Goal: Task Accomplishment & Management: Manage account settings

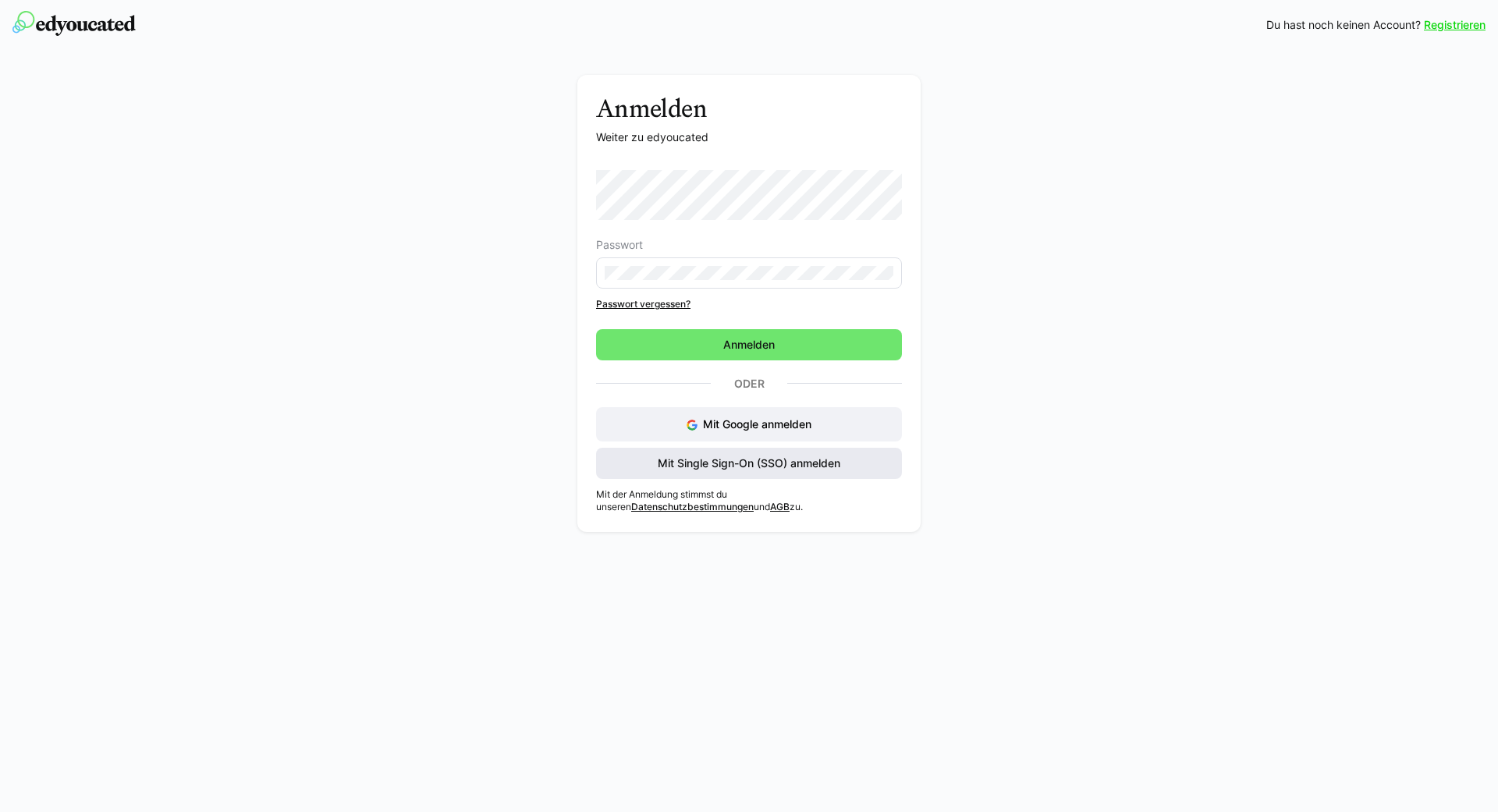
click at [736, 456] on div "Mit Google anmelden Mit Single Sign-On (SSO) anmelden" at bounding box center [749, 443] width 305 height 72
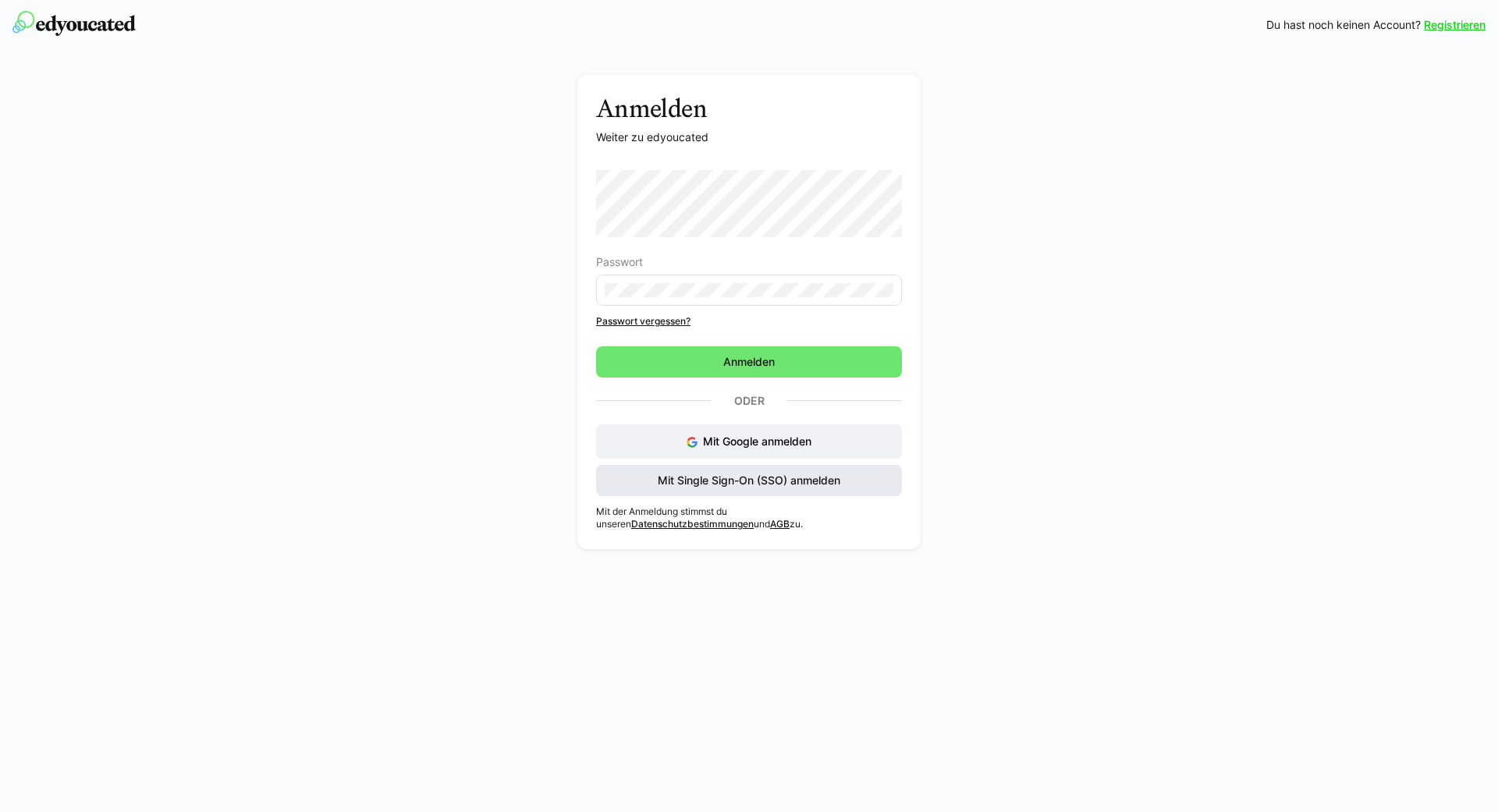
click at [640, 471] on span "Mit Single Sign-On (SSO) anmelden" at bounding box center [749, 480] width 305 height 31
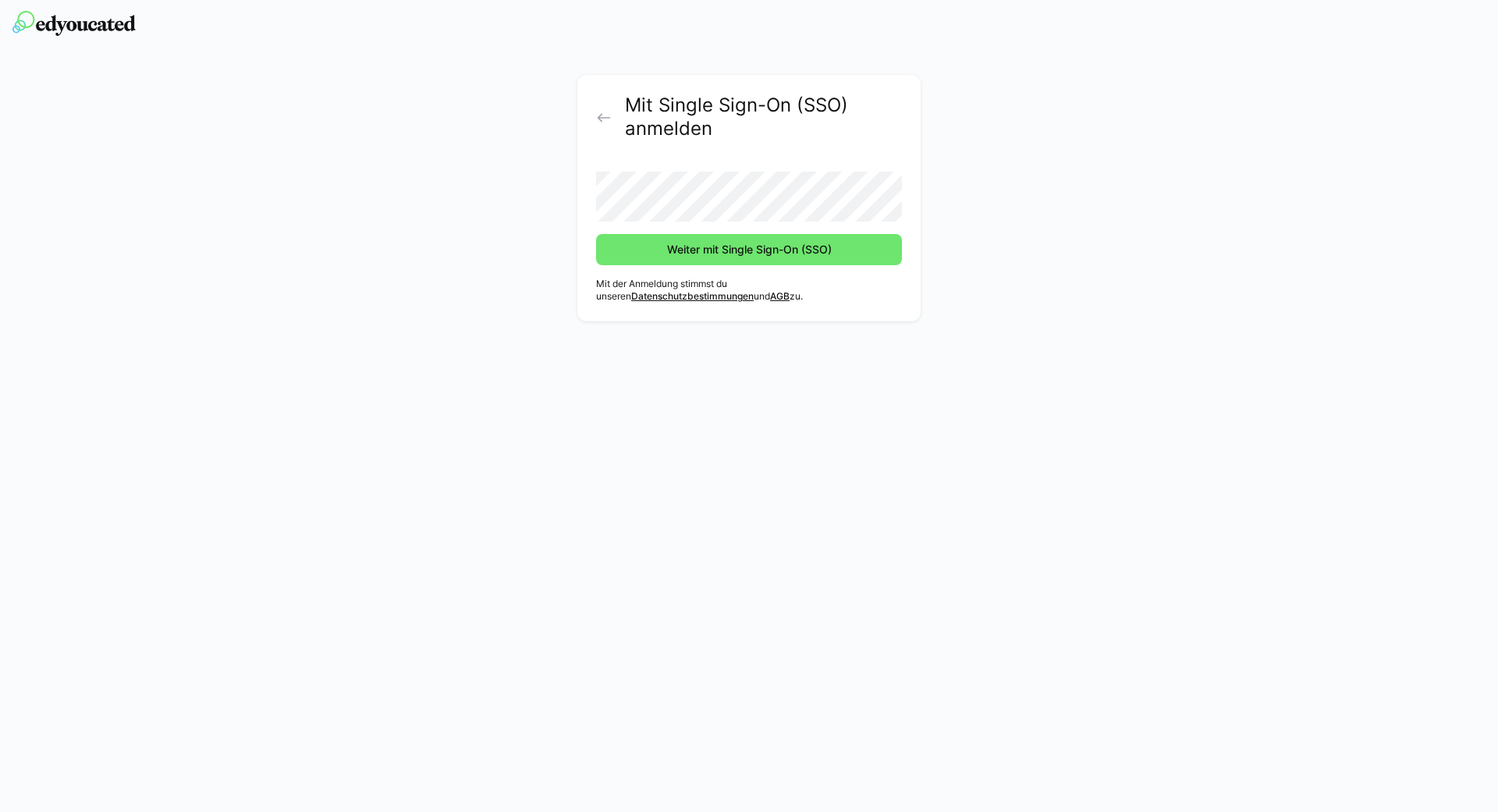
click at [596, 234] on button "Weiter mit Single Sign-On (SSO)" at bounding box center [749, 250] width 305 height 31
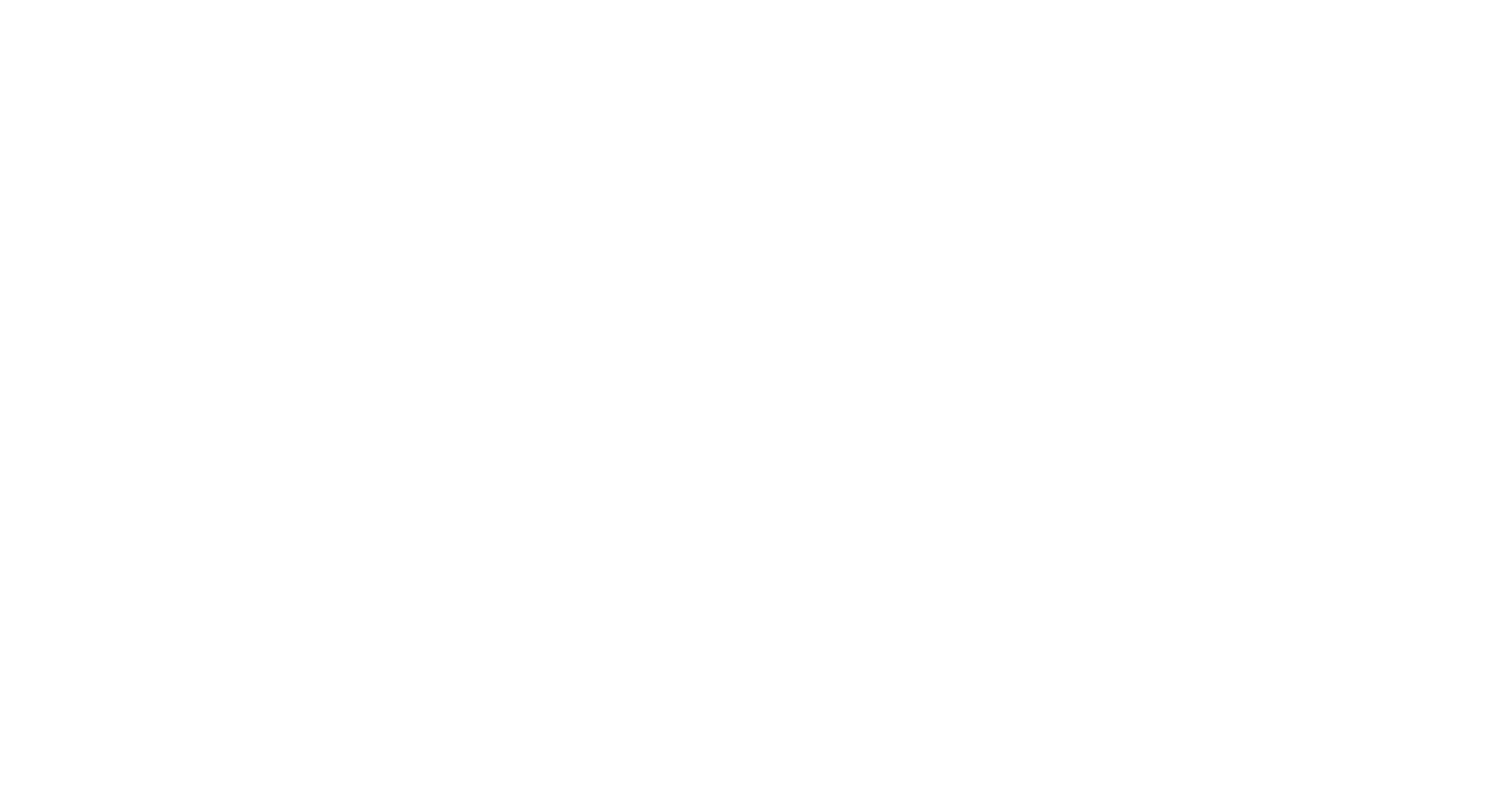
click at [743, 251] on body at bounding box center [749, 406] width 1498 height 812
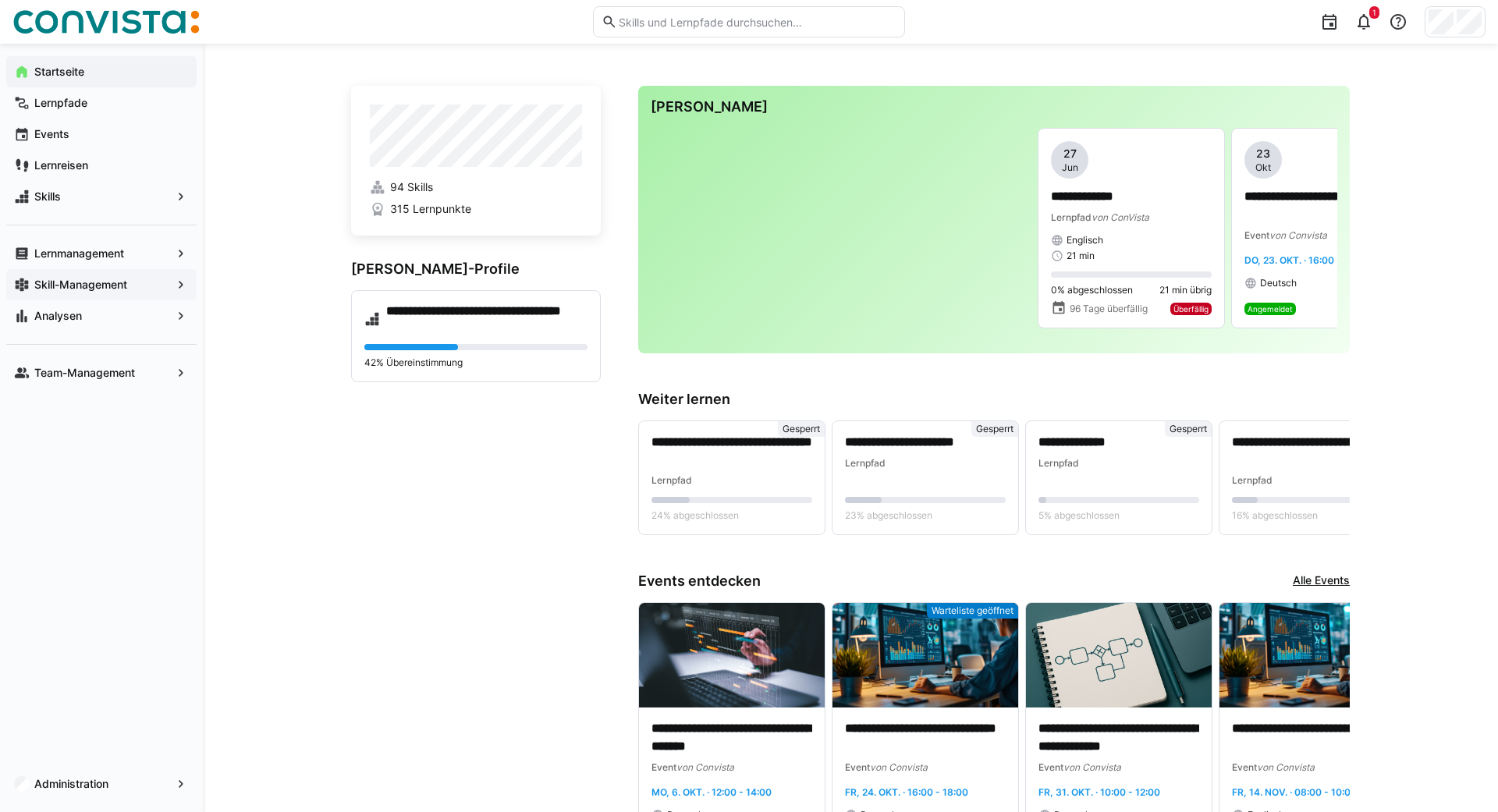
click at [0, 0] on app-navigation-label "Skill-Management" at bounding box center [0, 0] width 0 height 0
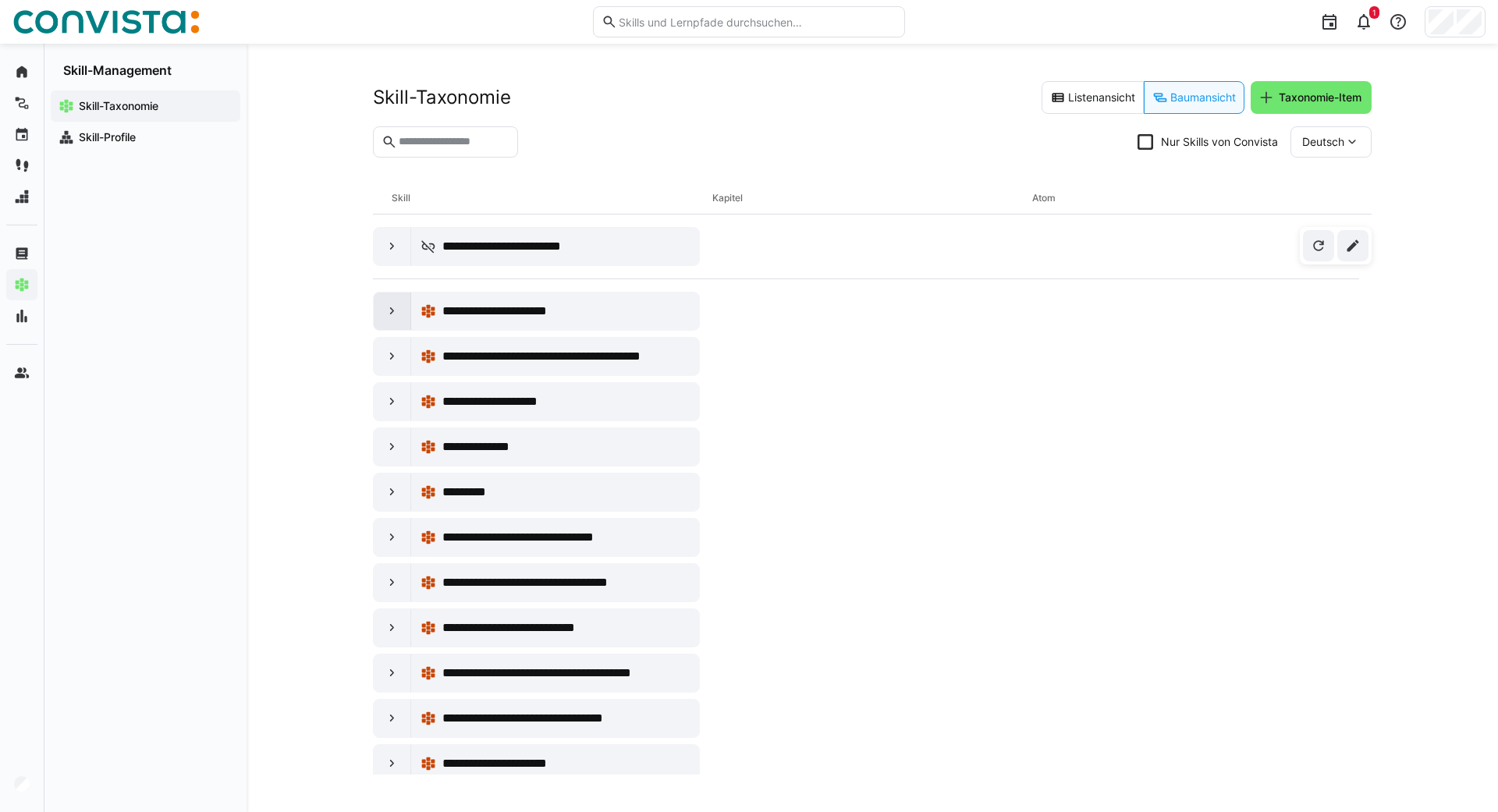
click at [390, 314] on eds-icon at bounding box center [392, 311] width 16 height 16
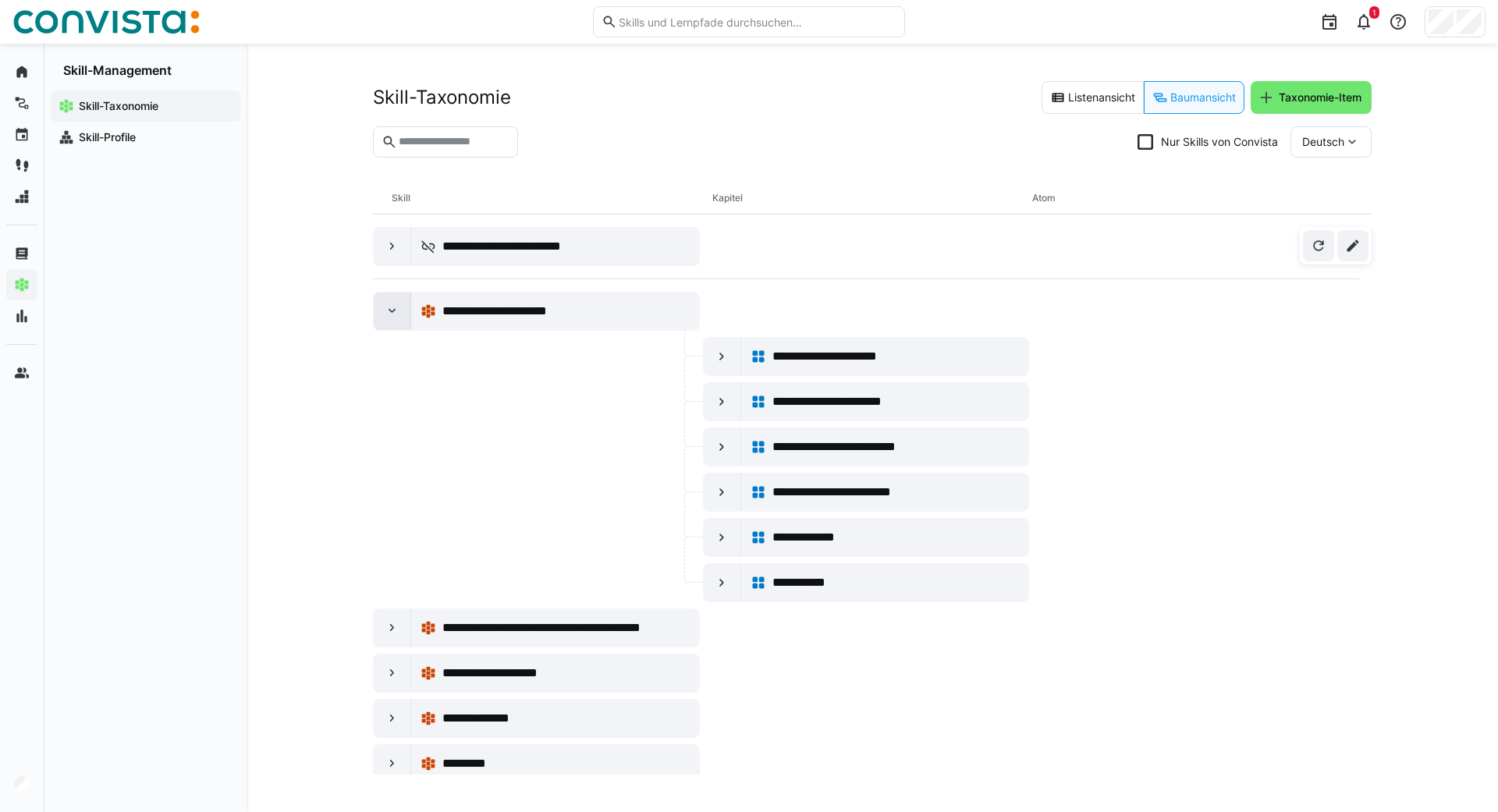
click at [390, 314] on eds-icon at bounding box center [392, 311] width 16 height 16
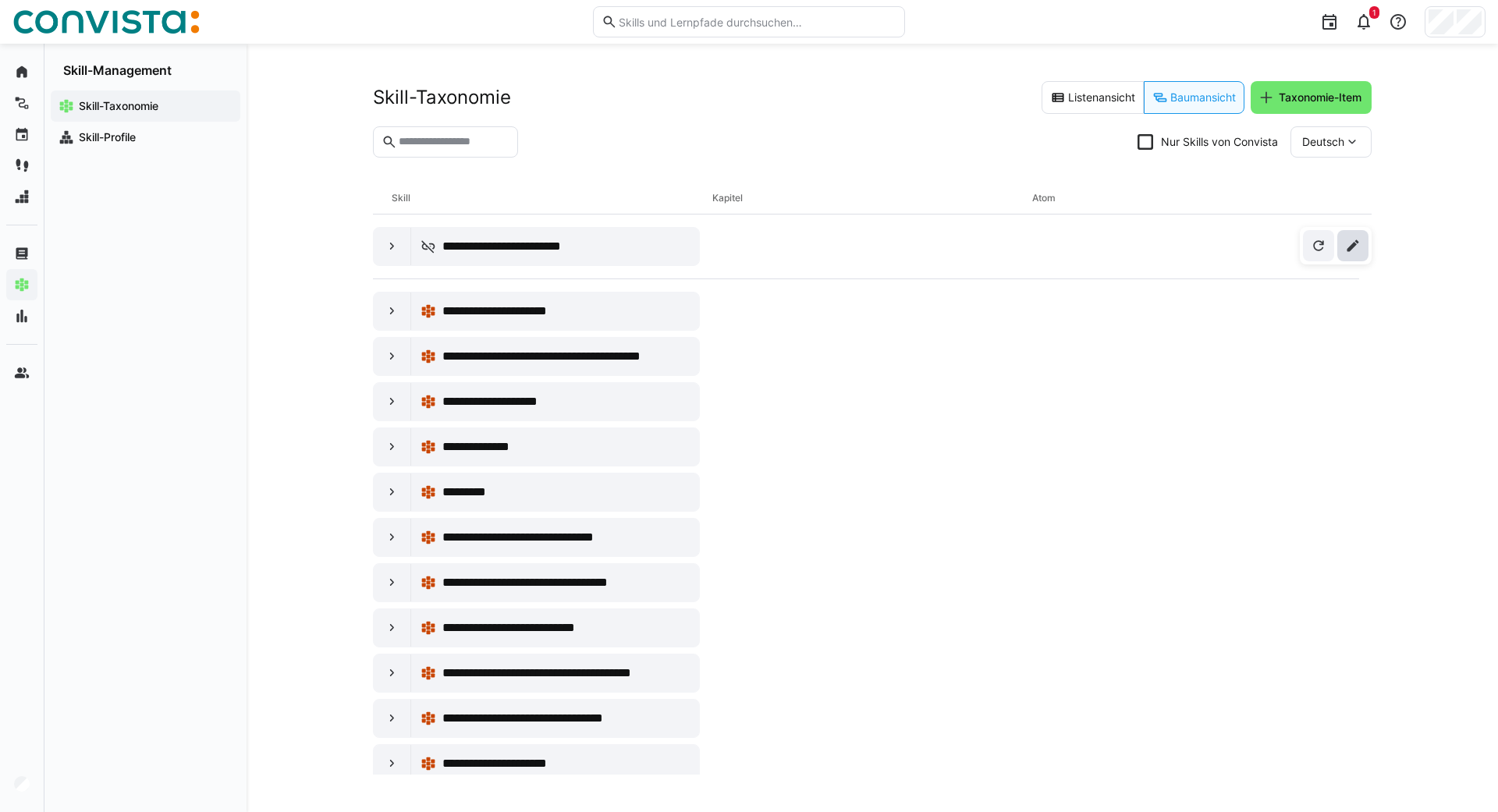
click at [1352, 255] on span at bounding box center [1353, 246] width 31 height 31
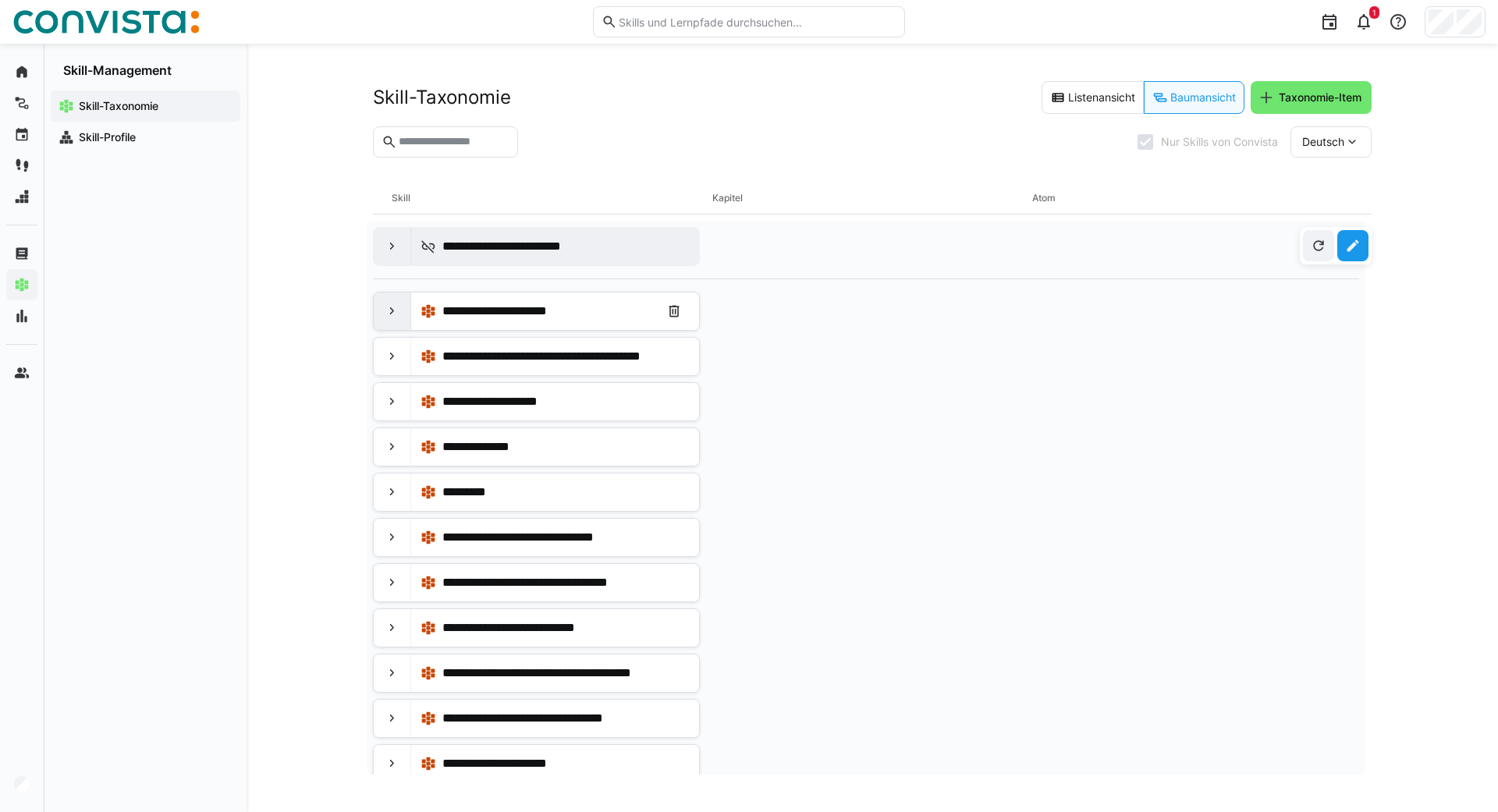
click at [385, 318] on eds-icon at bounding box center [392, 311] width 16 height 16
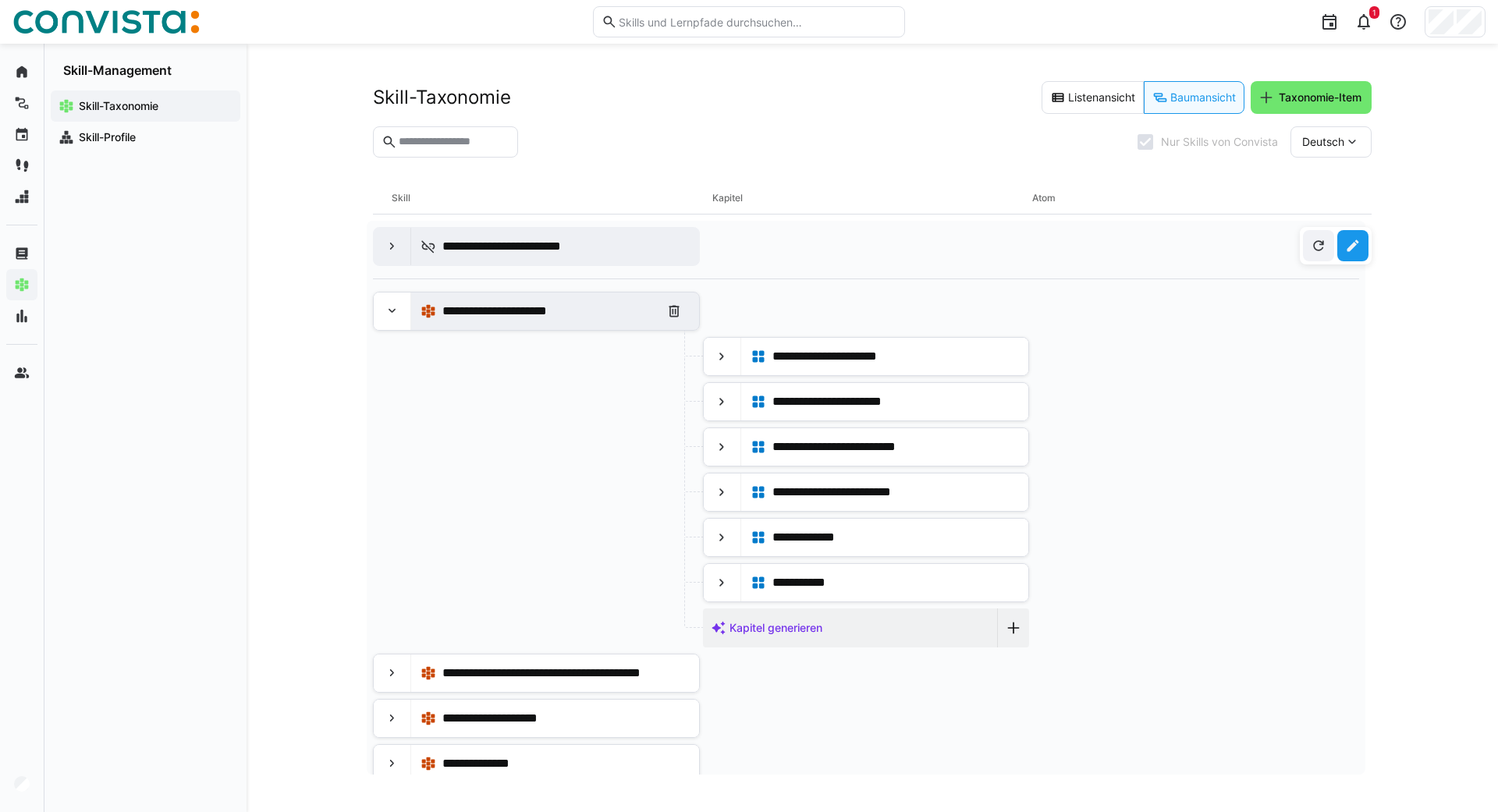
click at [457, 313] on span "**********" at bounding box center [508, 311] width 131 height 19
click at [391, 249] on eds-icon at bounding box center [392, 246] width 16 height 16
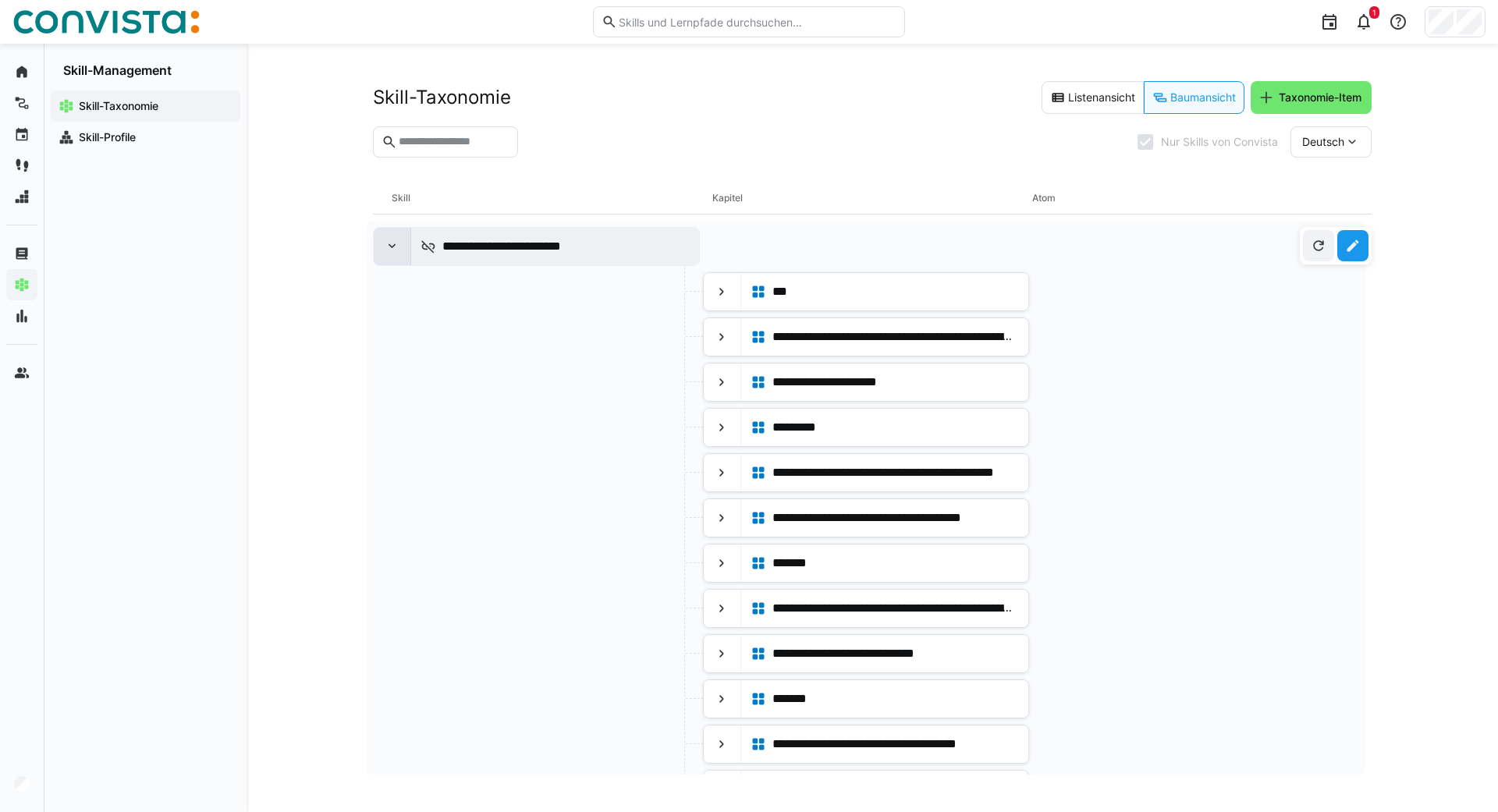
click at [391, 249] on eds-icon at bounding box center [392, 246] width 16 height 16
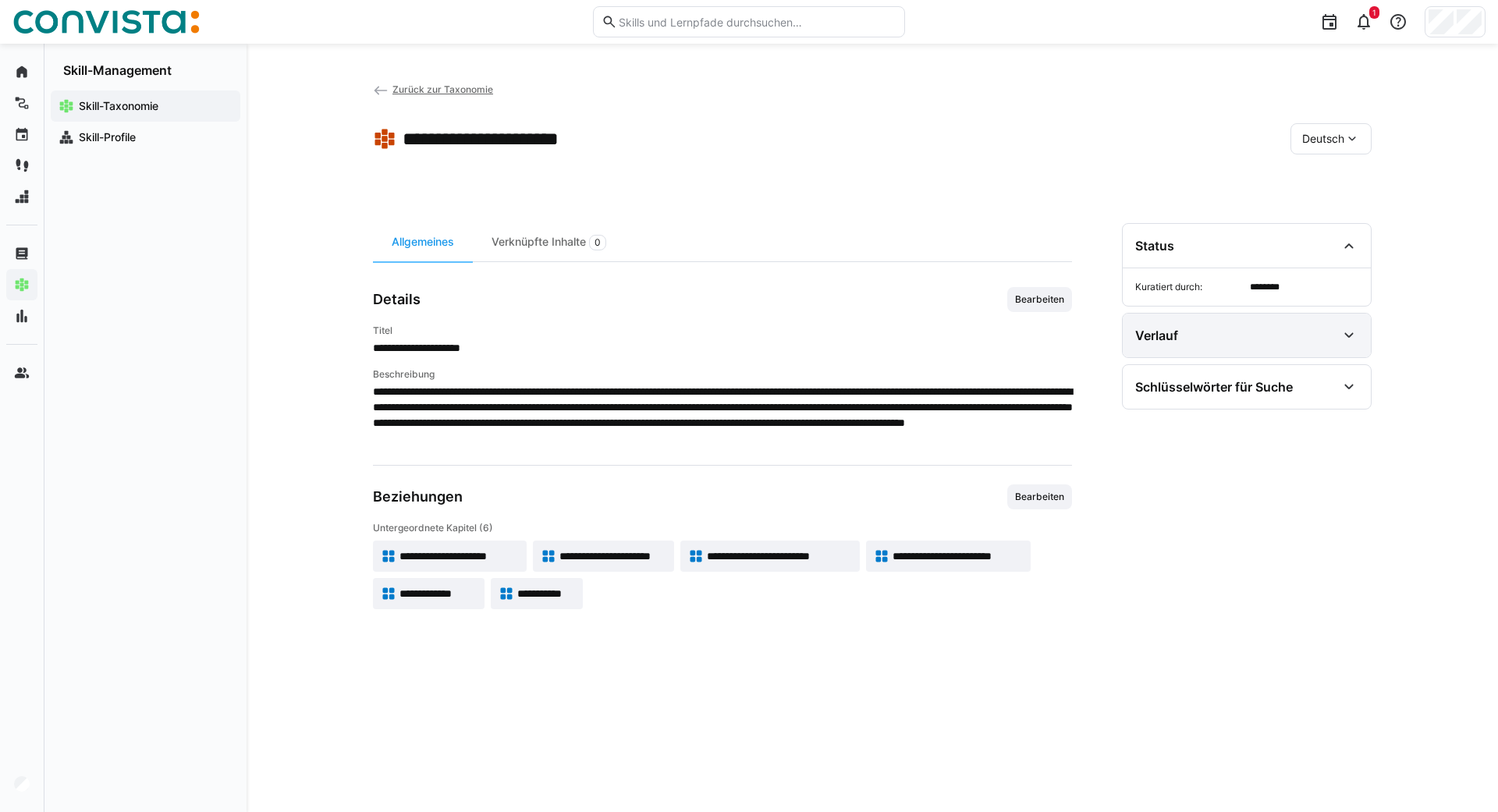
click at [1283, 336] on div "Verlauf" at bounding box center [1236, 335] width 201 height 19
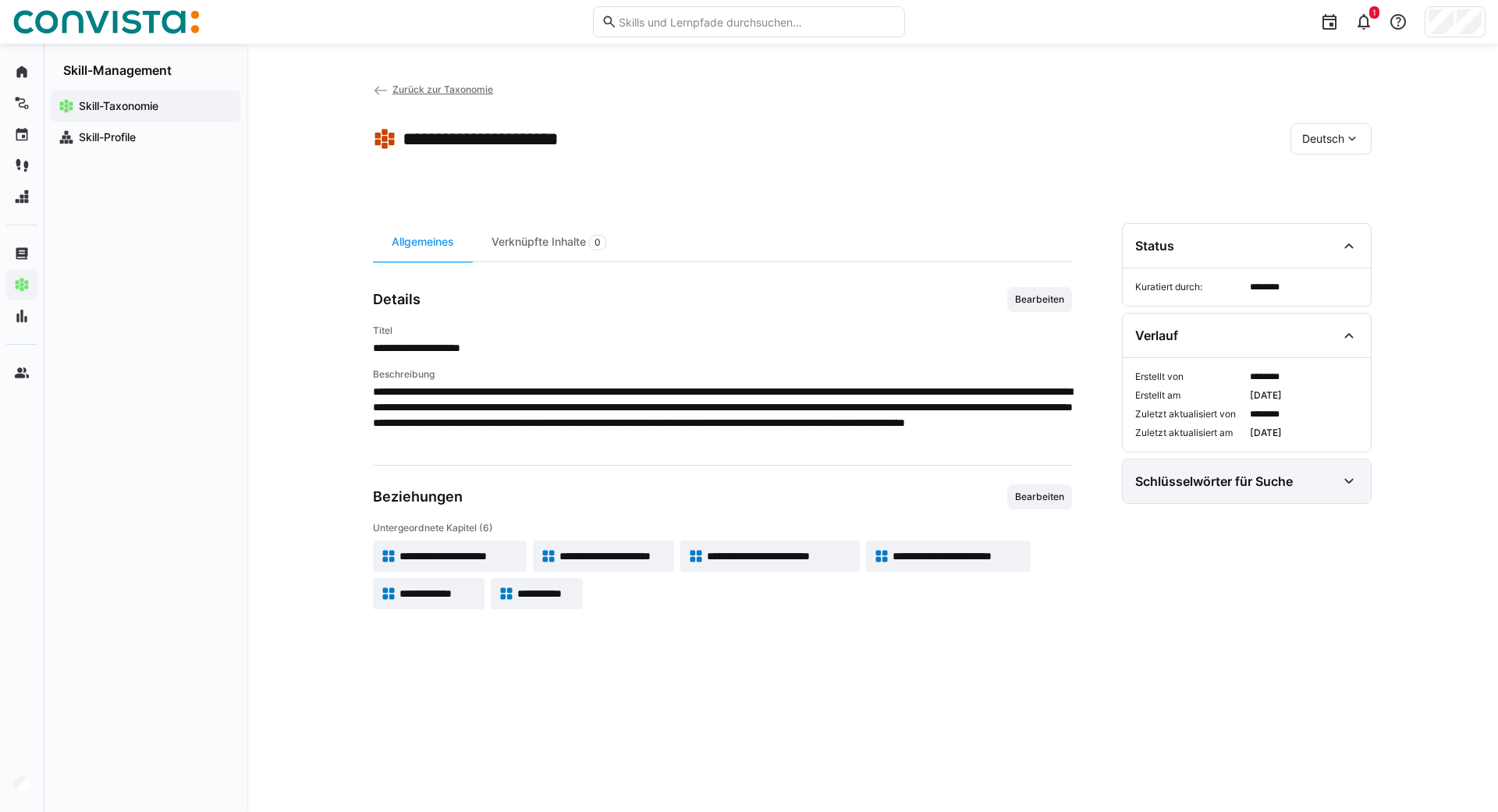
click at [1263, 479] on div "Schlüsselwörter für Suche" at bounding box center [1214, 480] width 157 height 16
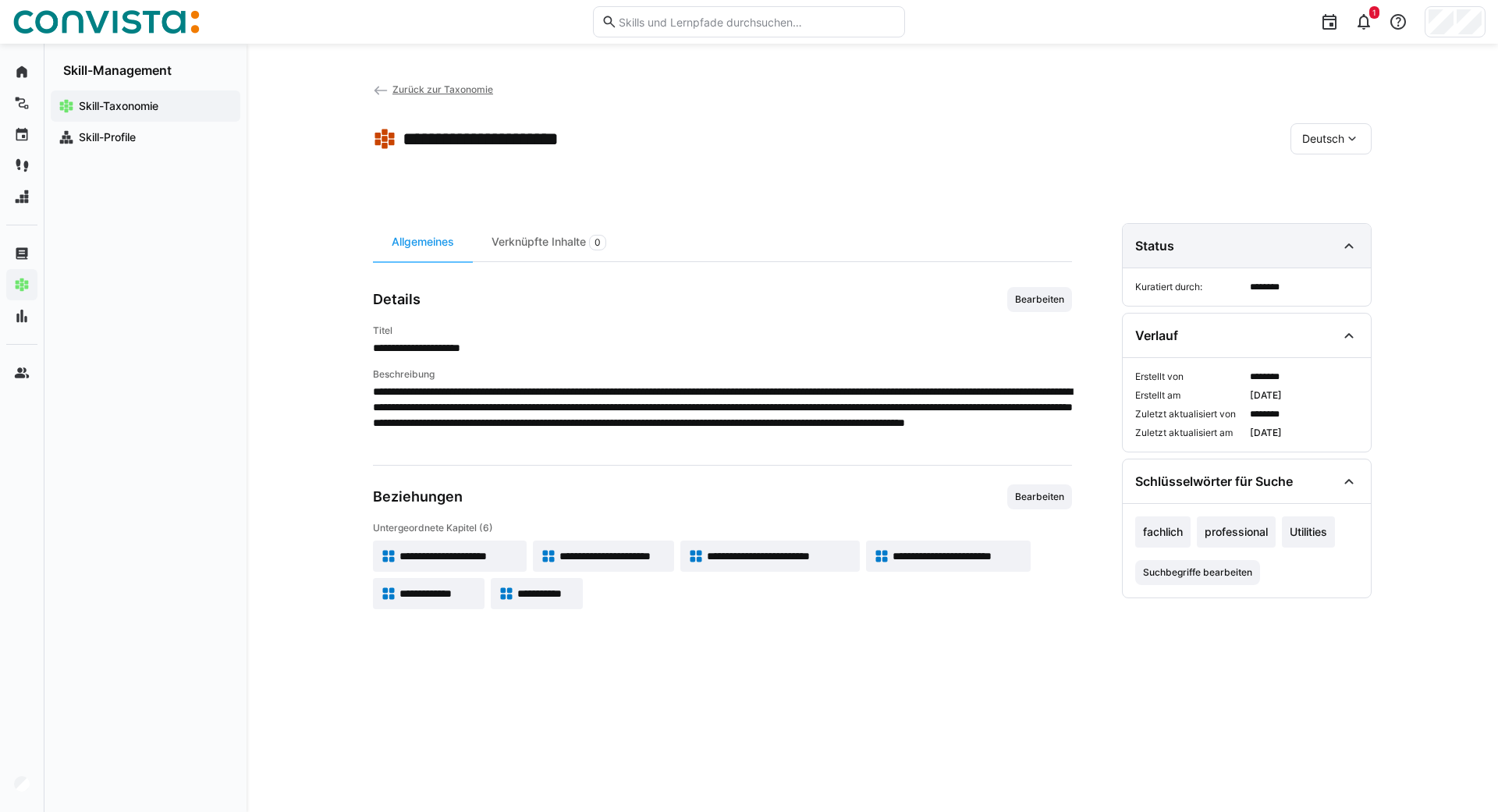
click at [1224, 240] on div "Status" at bounding box center [1236, 246] width 201 height 19
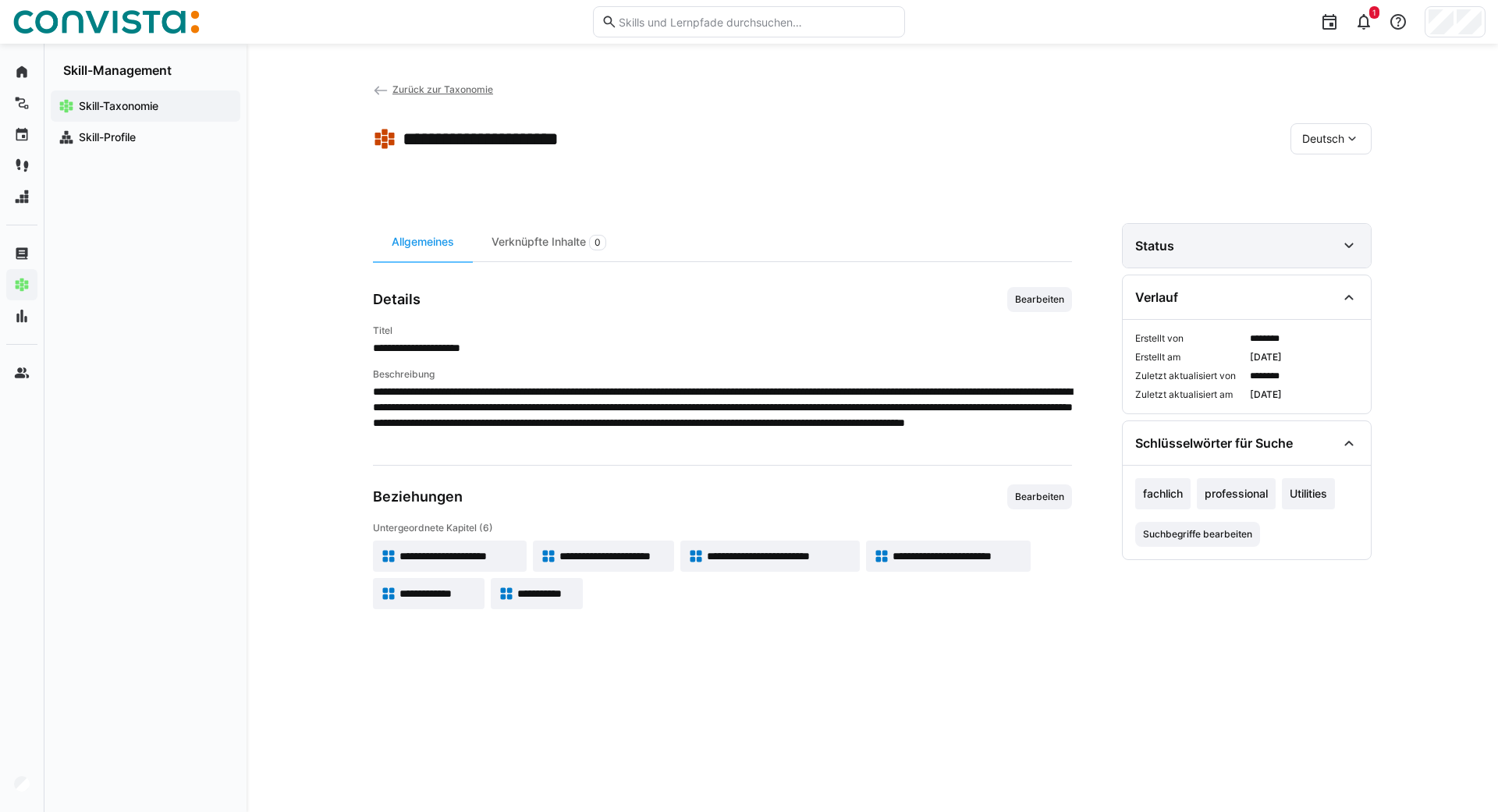
click at [1224, 240] on div "Status" at bounding box center [1236, 246] width 201 height 19
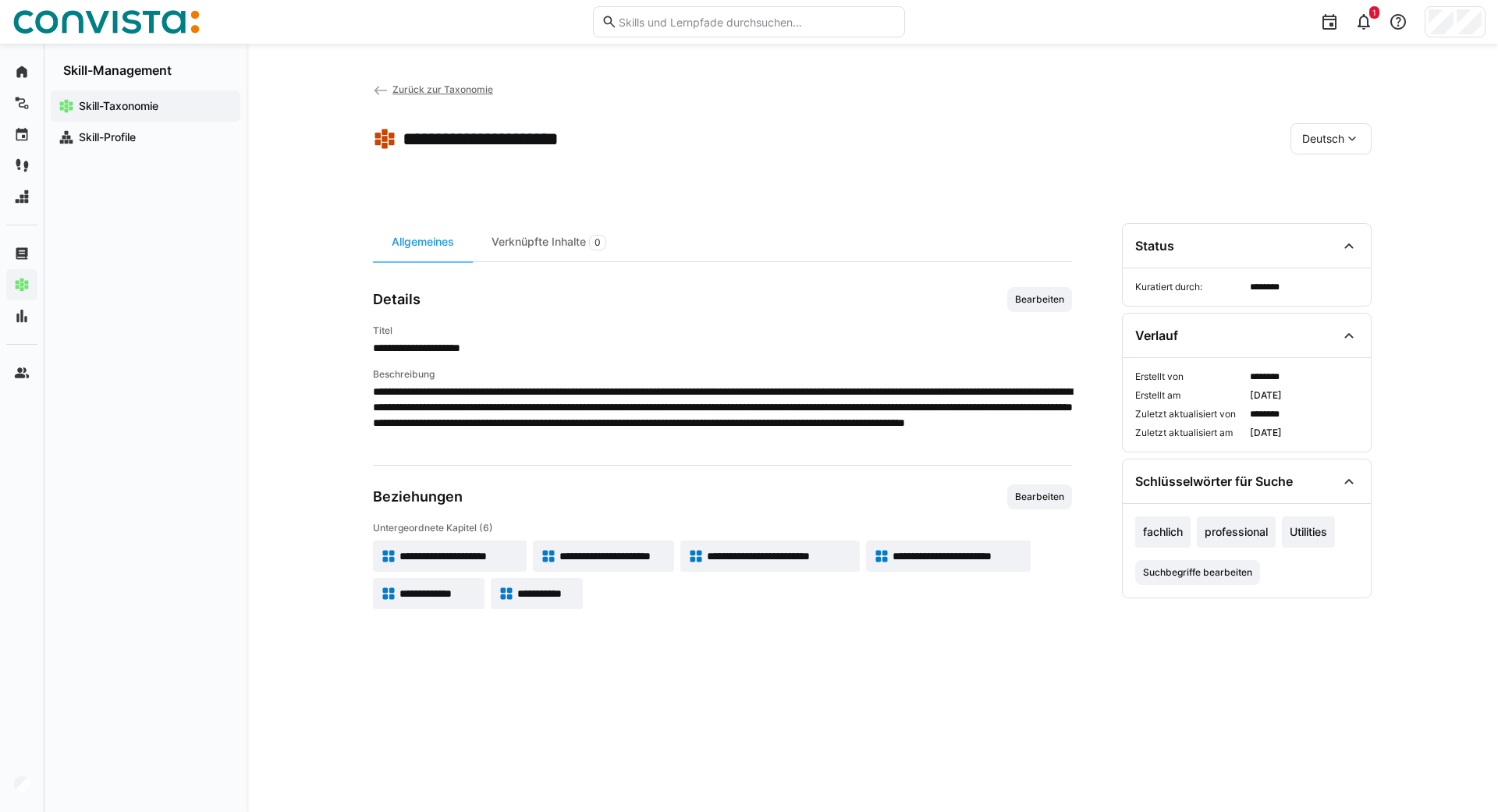
click at [372, 87] on div "**********" at bounding box center [872, 427] width 1251 height 768
click at [386, 91] on eds-icon at bounding box center [380, 90] width 16 height 16
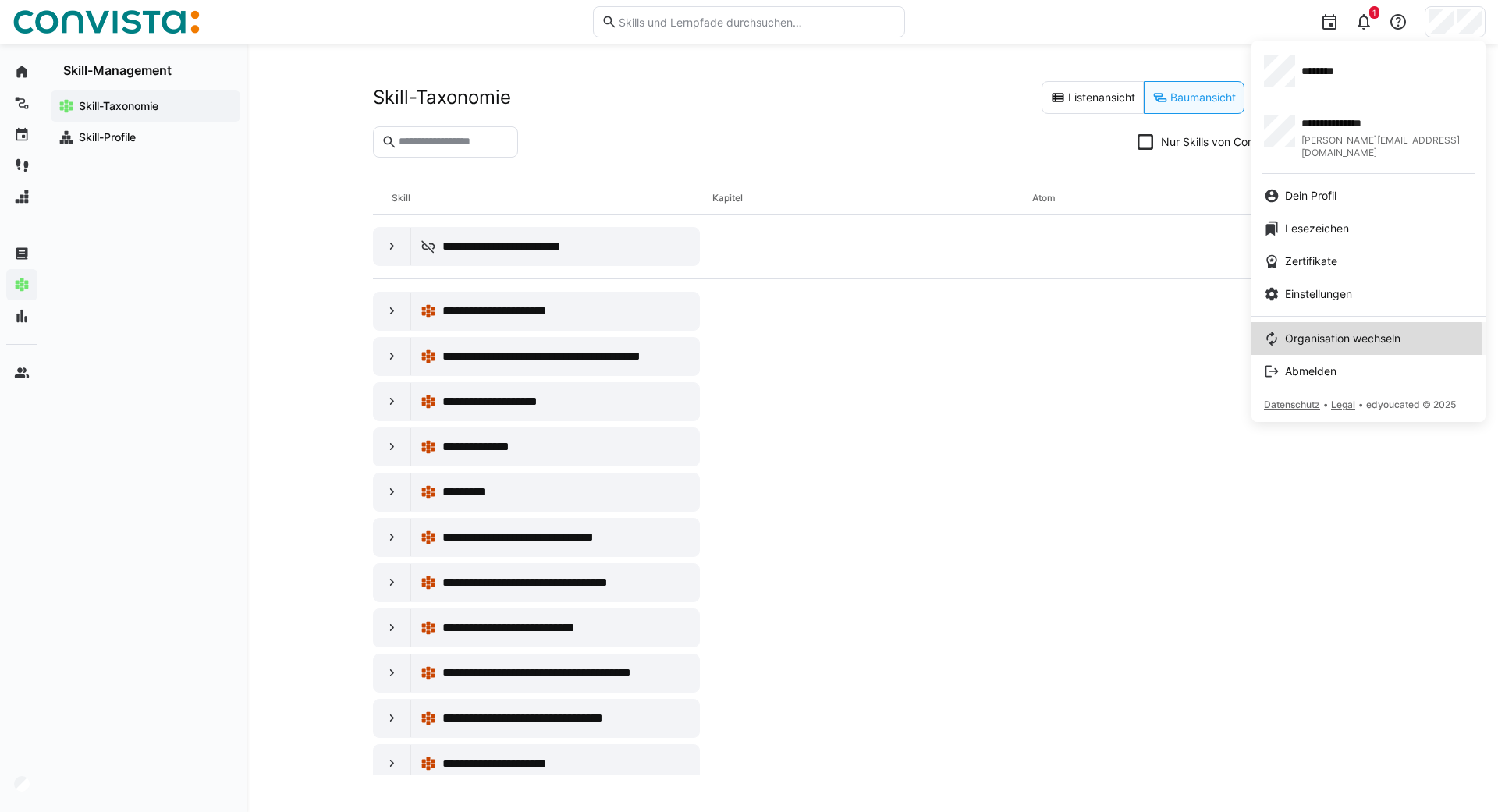
click at [1319, 331] on span "Organisation wechseln" at bounding box center [1342, 338] width 115 height 16
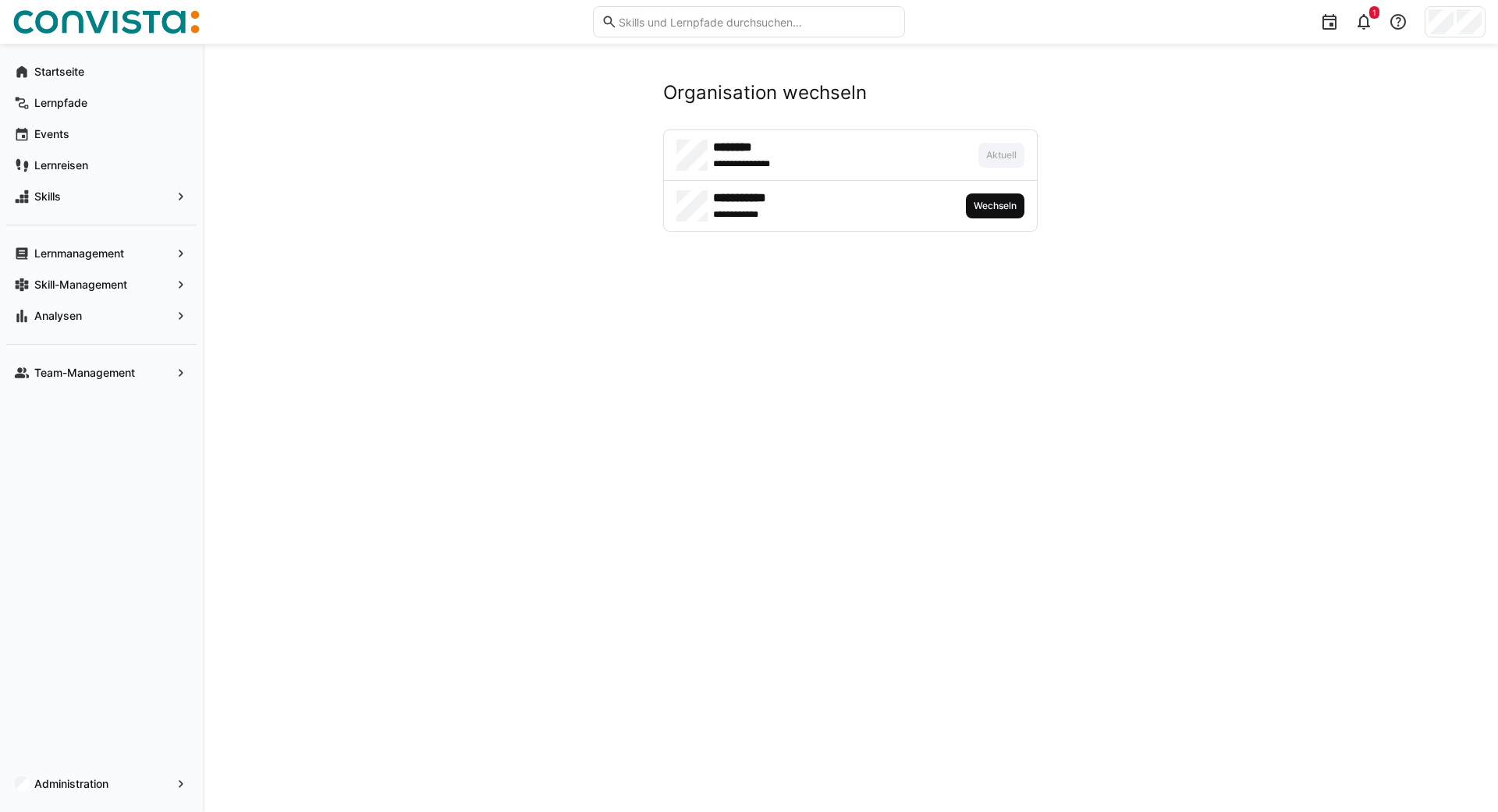
click at [984, 207] on span "Wechseln" at bounding box center [995, 205] width 46 height 12
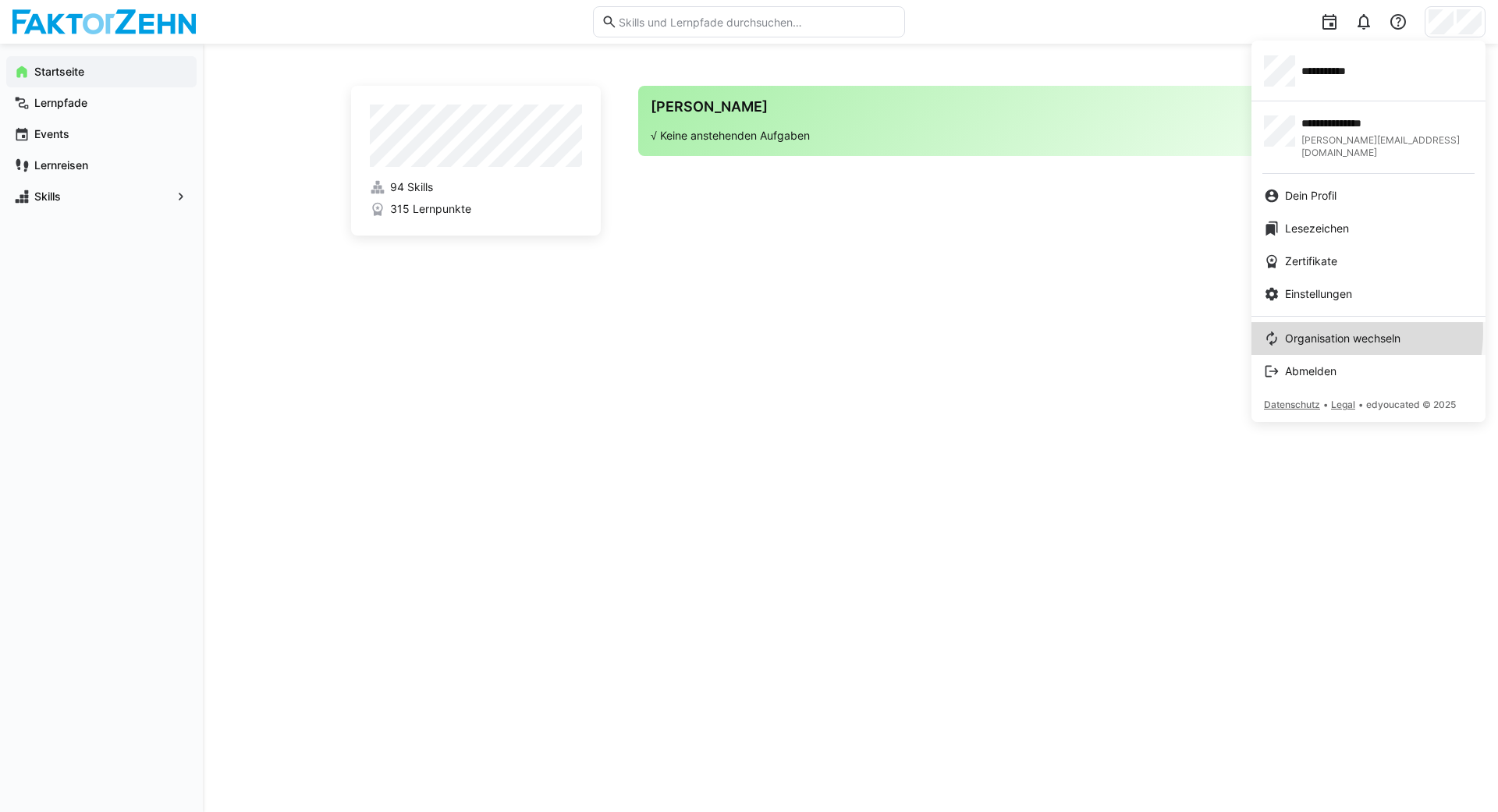
click at [1324, 331] on span "Organisation wechseln" at bounding box center [1342, 338] width 115 height 16
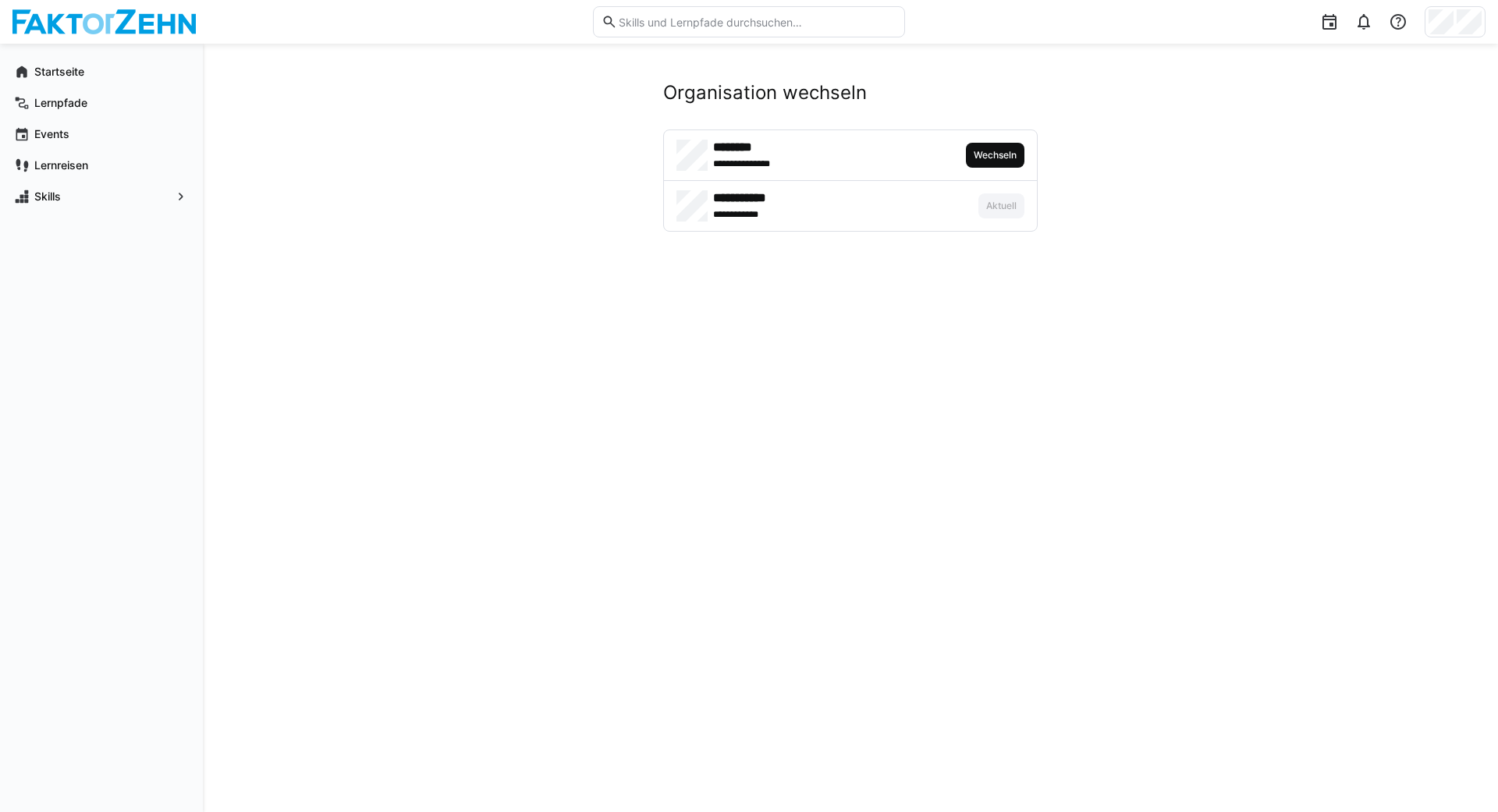
click at [998, 160] on span "Wechseln" at bounding box center [995, 155] width 46 height 12
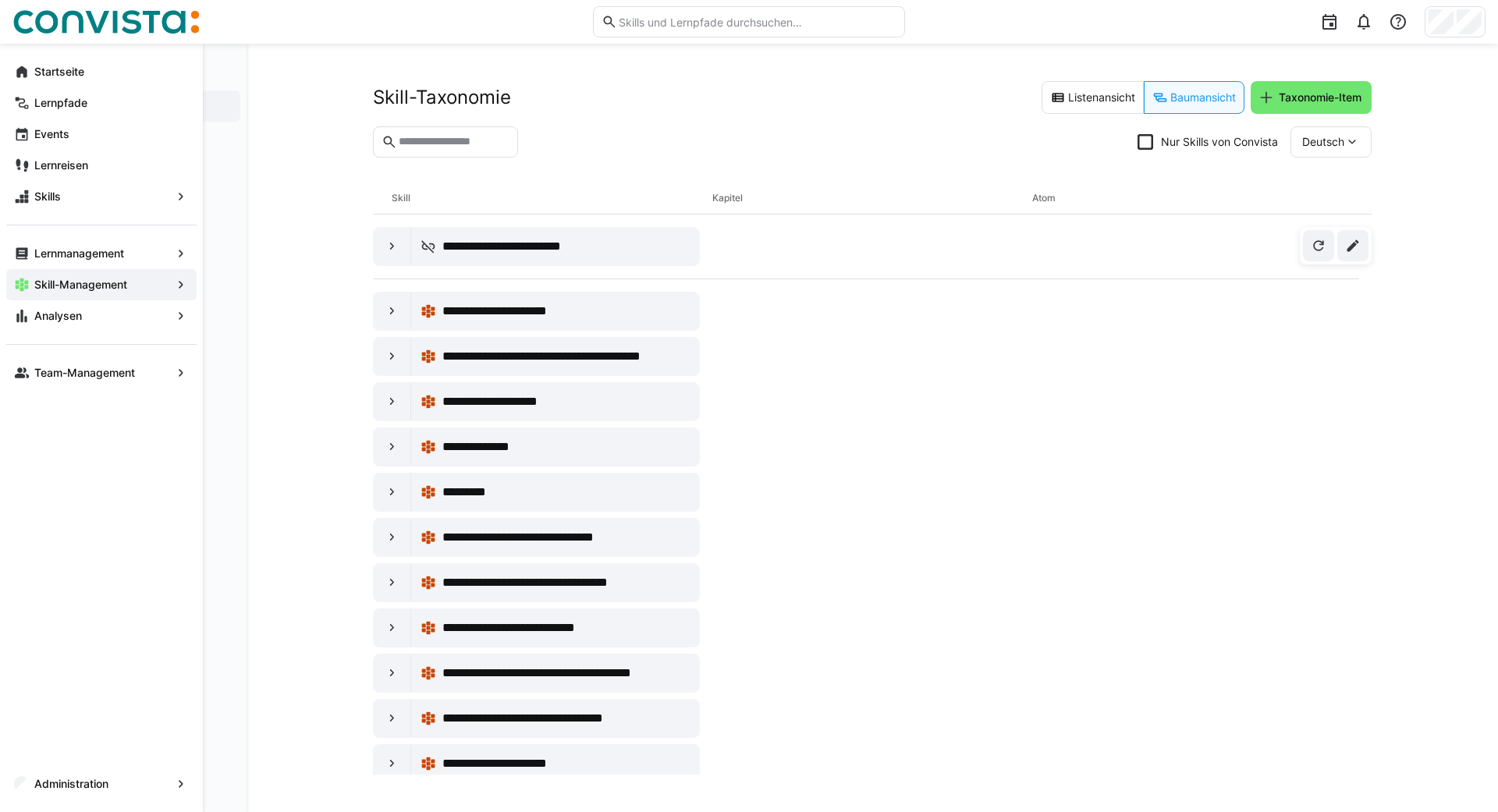
click at [22, 64] on eds-icon at bounding box center [21, 71] width 16 height 16
